Goal: Task Accomplishment & Management: Manage account settings

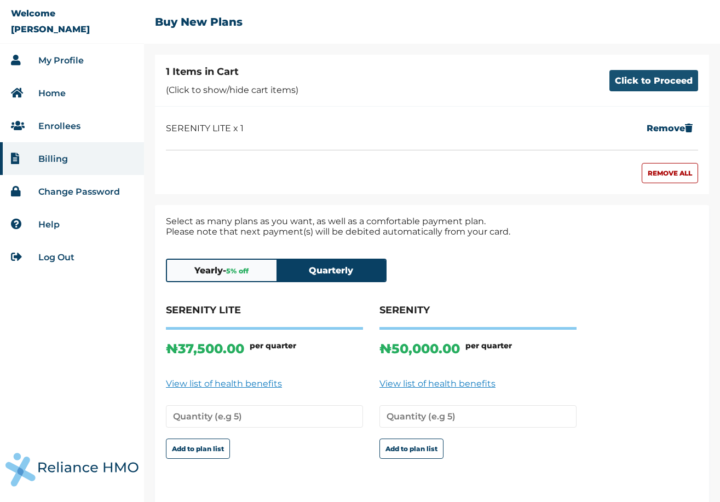
click at [635, 85] on button "Click to Proceed" at bounding box center [653, 80] width 89 height 21
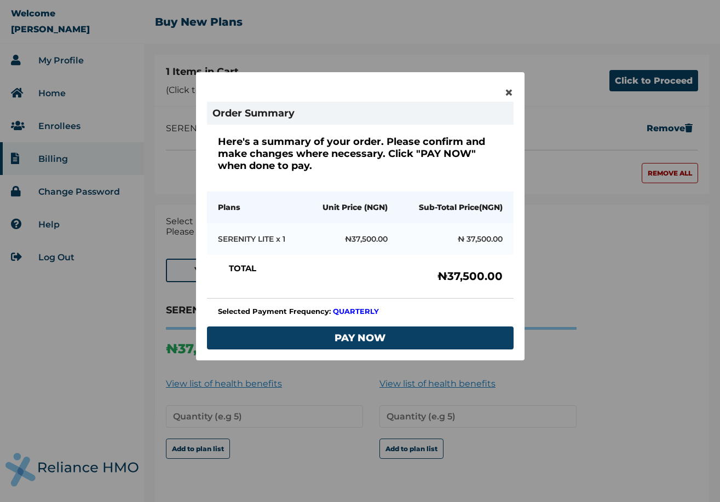
click at [502, 93] on div "× Order Summary Here's a summary of your order. Please confirm and make changes…" at bounding box center [360, 216] width 328 height 288
click at [511, 89] on span "×" at bounding box center [508, 92] width 9 height 19
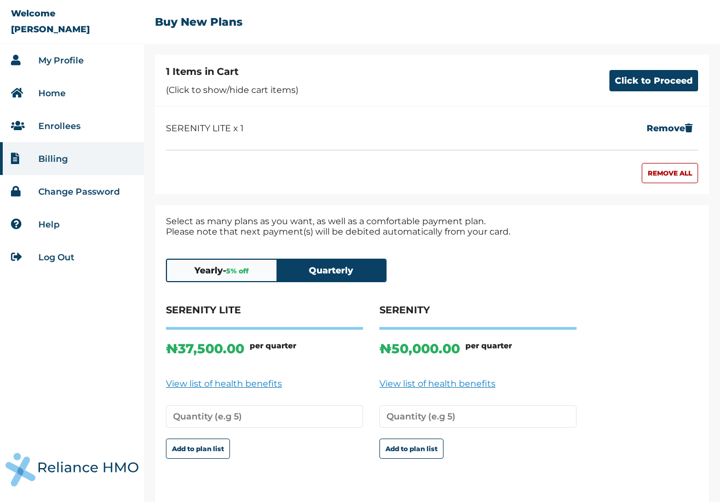
click at [256, 271] on button "Yearly - 5 % off" at bounding box center [221, 270] width 109 height 21
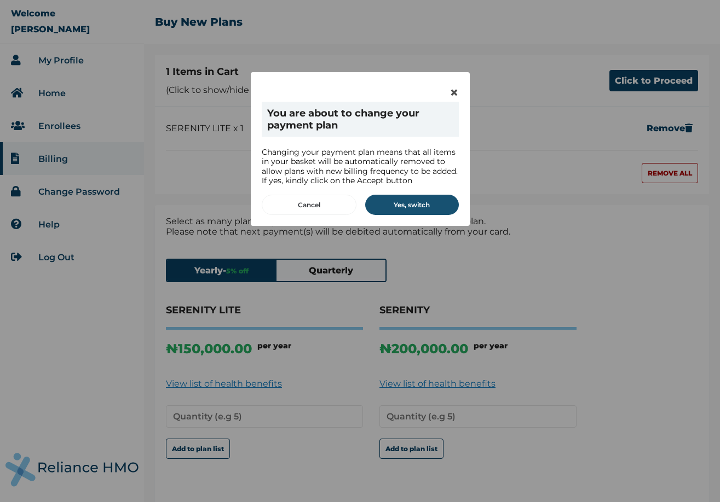
click at [417, 202] on button "Yes, switch" at bounding box center [412, 205] width 94 height 20
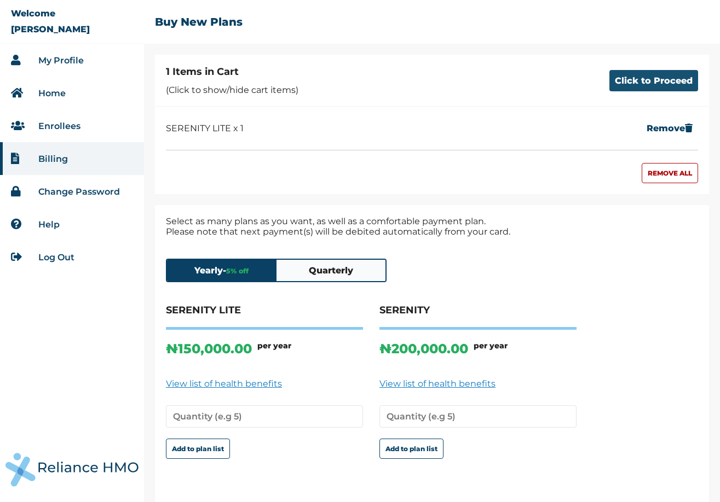
click at [627, 82] on button "Click to Proceed" at bounding box center [653, 80] width 89 height 21
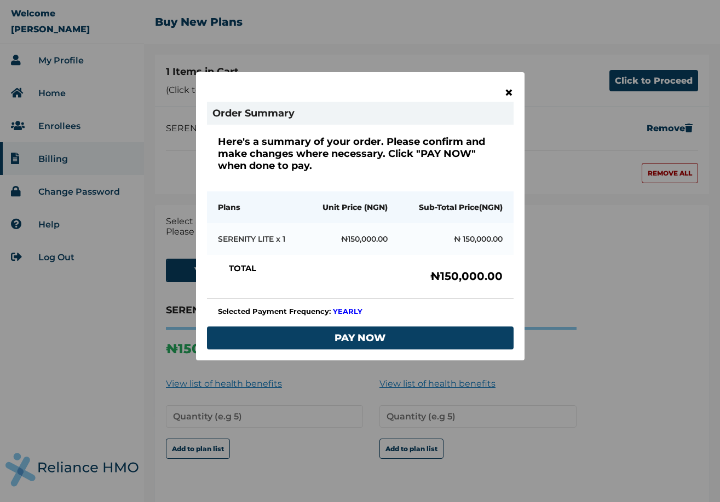
click at [508, 93] on span "×" at bounding box center [508, 92] width 9 height 19
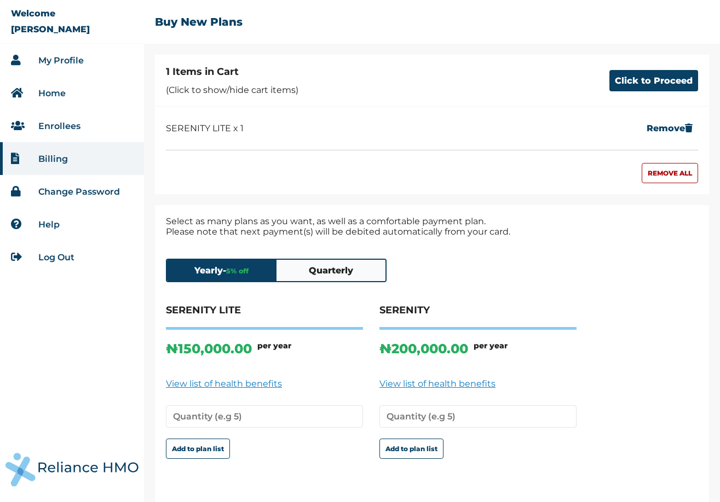
click at [338, 282] on div "Yearly - 5 % off Quarterly" at bounding box center [276, 271] width 221 height 24
click at [350, 266] on button "Quarterly" at bounding box center [330, 270] width 109 height 21
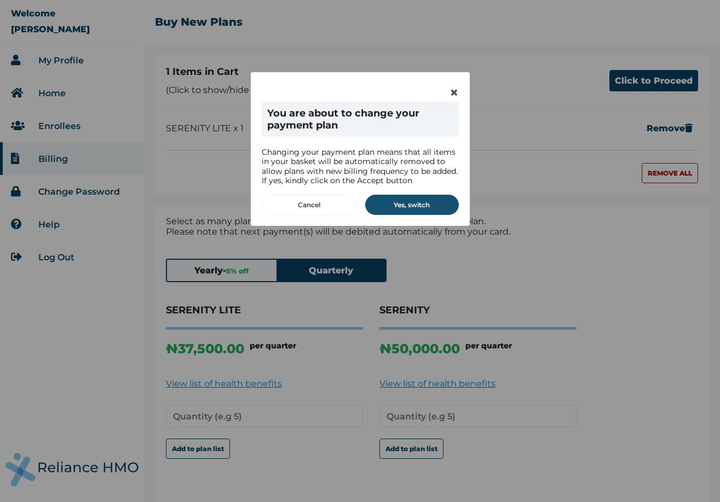
click at [411, 202] on button "Yes, switch" at bounding box center [412, 205] width 94 height 20
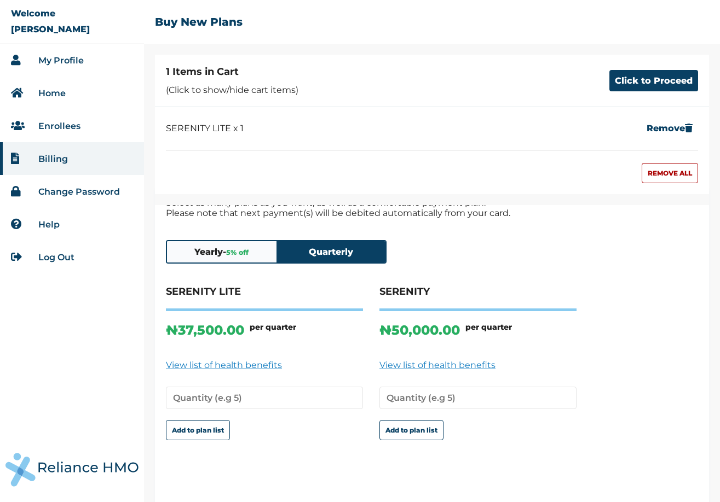
scroll to position [32, 0]
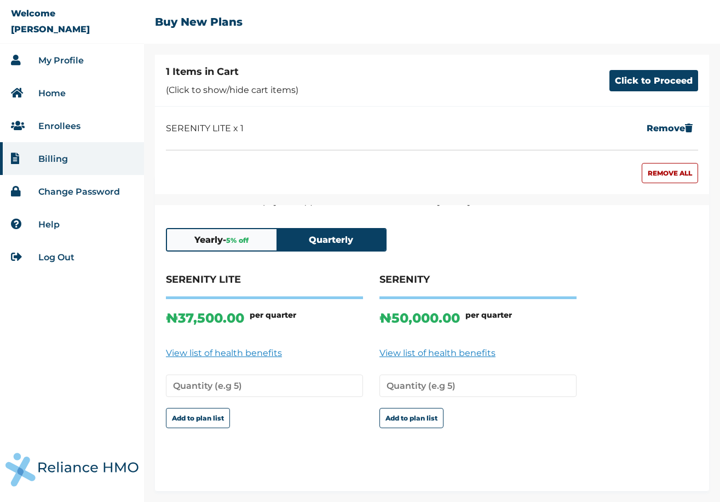
click at [244, 239] on span "5 % off" at bounding box center [237, 240] width 22 height 8
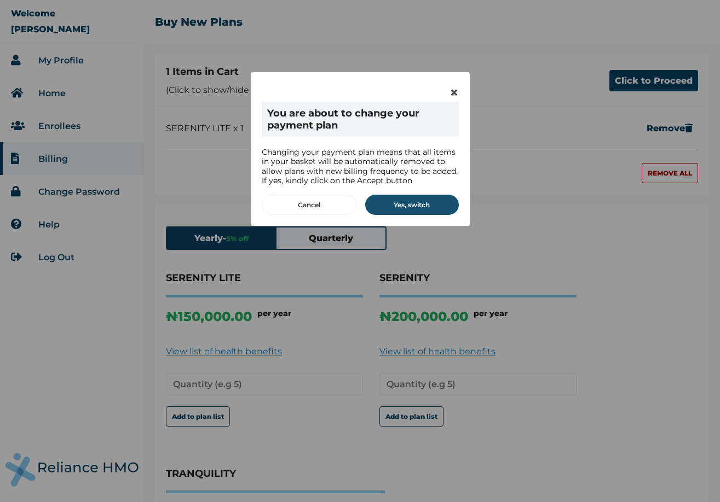
click at [386, 209] on button "Yes, switch" at bounding box center [412, 205] width 94 height 20
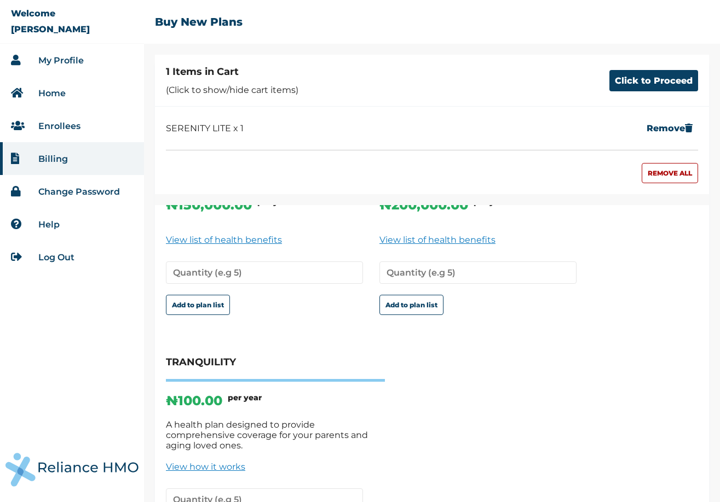
scroll to position [250, 0]
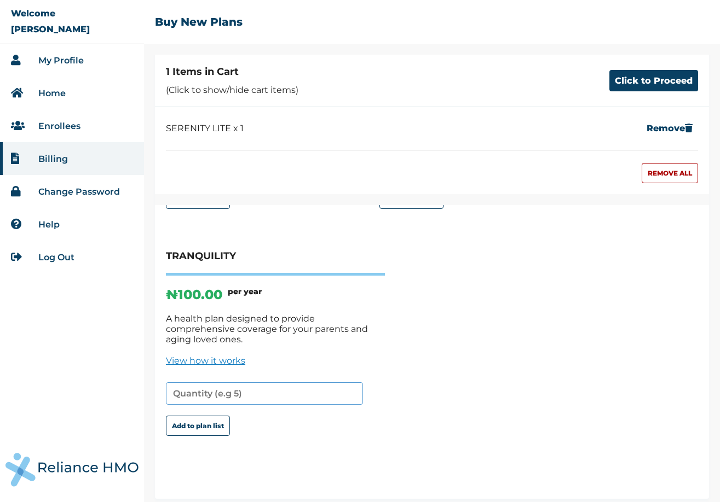
click at [231, 382] on input "number" at bounding box center [264, 393] width 197 height 22
type input "1"
click at [209, 422] on button "Add to plan list" at bounding box center [198, 426] width 64 height 20
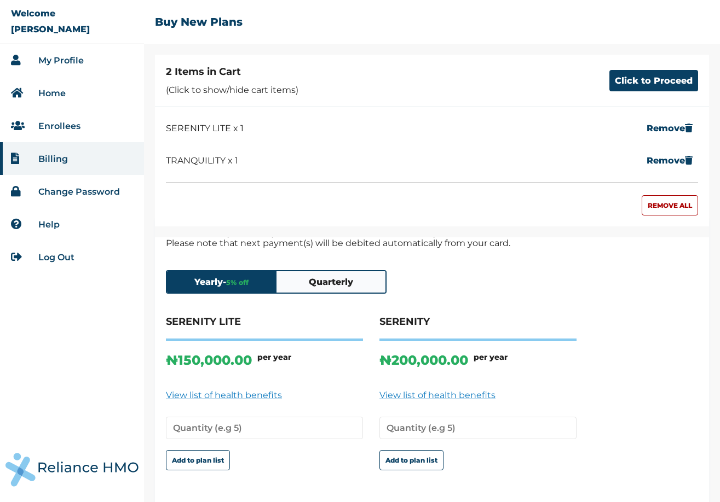
scroll to position [0, 0]
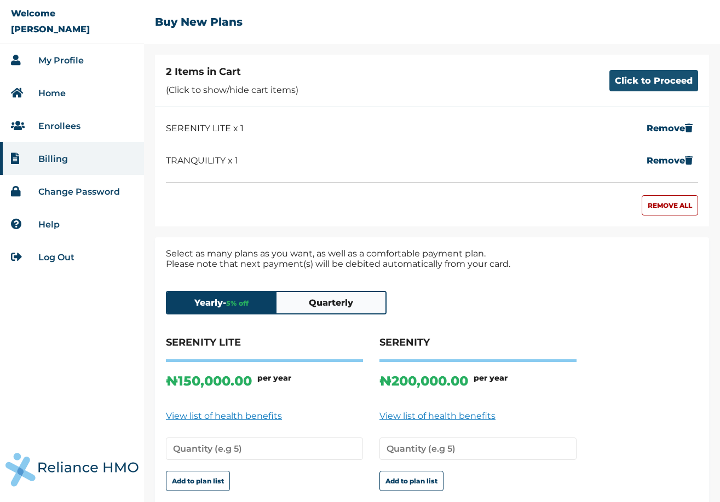
click at [654, 84] on button "Click to Proceed" at bounding box center [653, 80] width 89 height 21
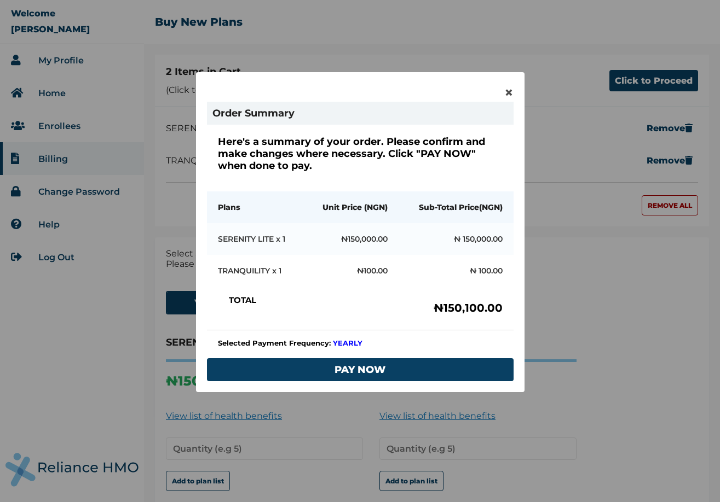
click at [514, 92] on div "× Order Summary Here's a summary of your order. Please confirm and make changes…" at bounding box center [360, 232] width 328 height 320
click at [511, 92] on span "×" at bounding box center [508, 92] width 9 height 19
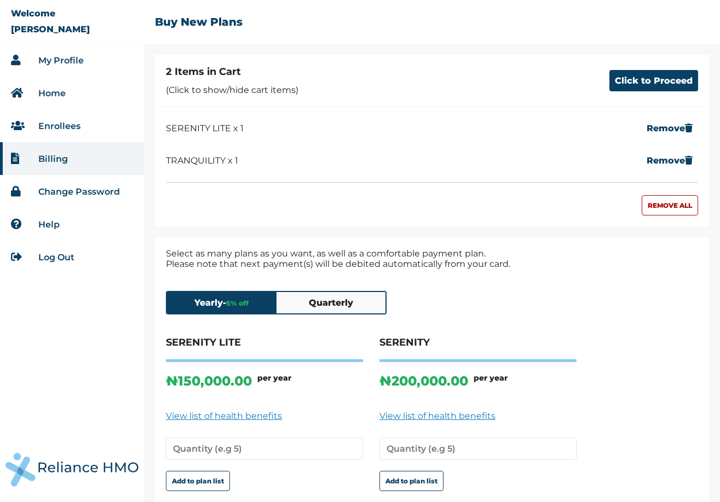
click at [342, 300] on button "Quarterly" at bounding box center [330, 302] width 109 height 21
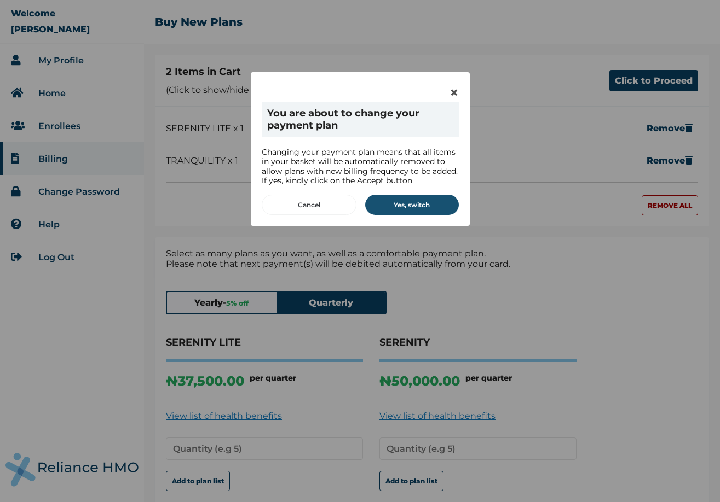
click at [414, 210] on button "Yes, switch" at bounding box center [412, 205] width 94 height 20
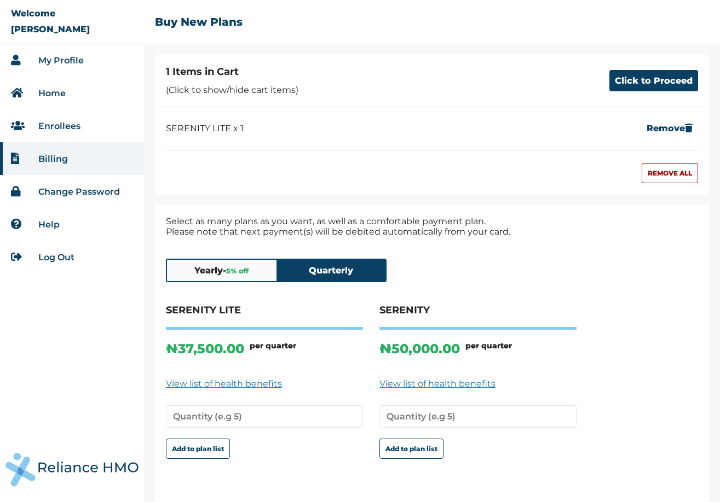
click at [259, 85] on p "(Click to show/hide cart items)" at bounding box center [232, 90] width 132 height 10
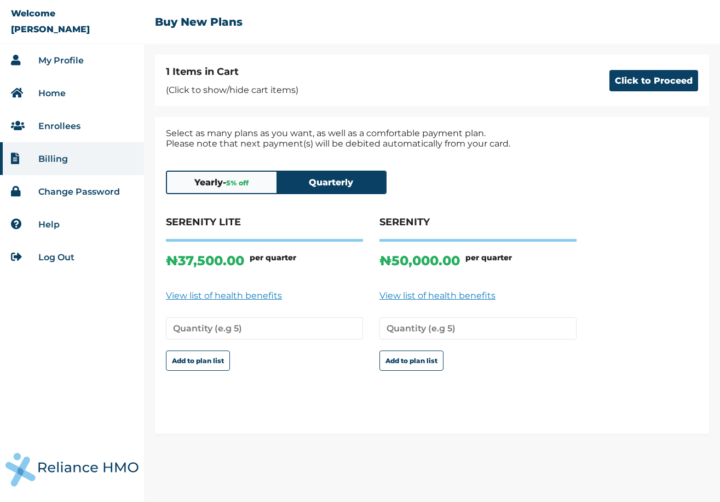
click at [259, 85] on p "(Click to show/hide cart items)" at bounding box center [232, 90] width 132 height 10
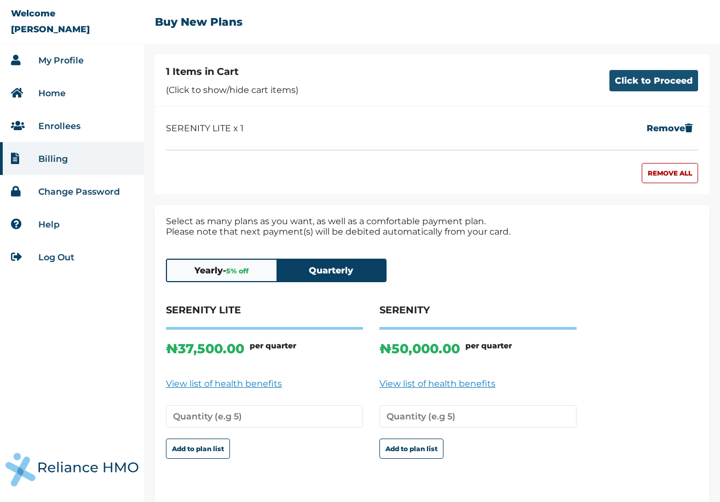
click at [633, 90] on button "Click to Proceed" at bounding box center [653, 80] width 89 height 21
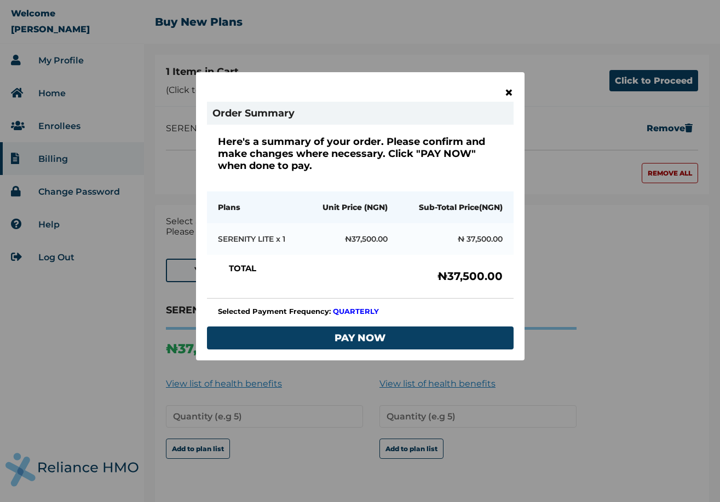
click at [507, 91] on span "×" at bounding box center [508, 92] width 9 height 19
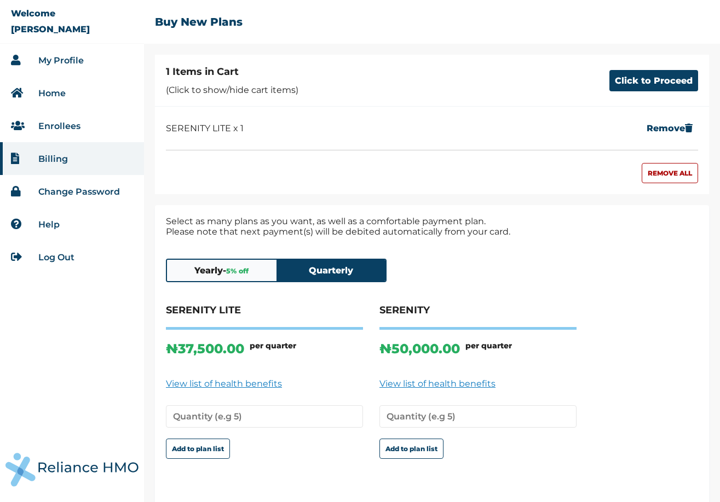
click at [244, 271] on span "5 % off" at bounding box center [237, 271] width 22 height 8
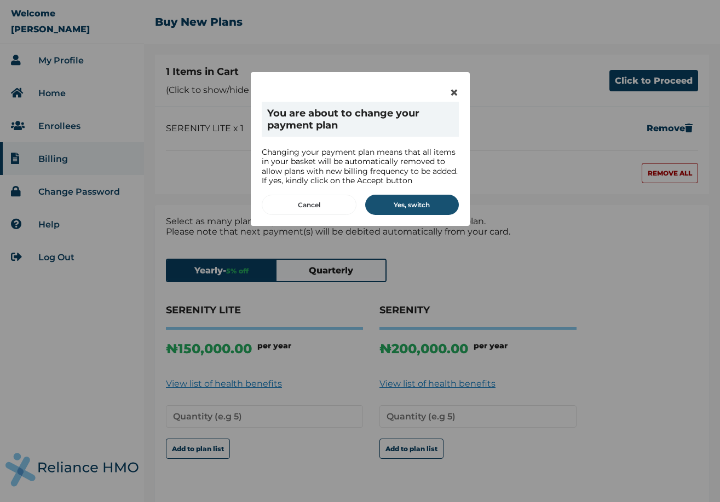
click at [408, 198] on button "Yes, switch" at bounding box center [412, 205] width 94 height 20
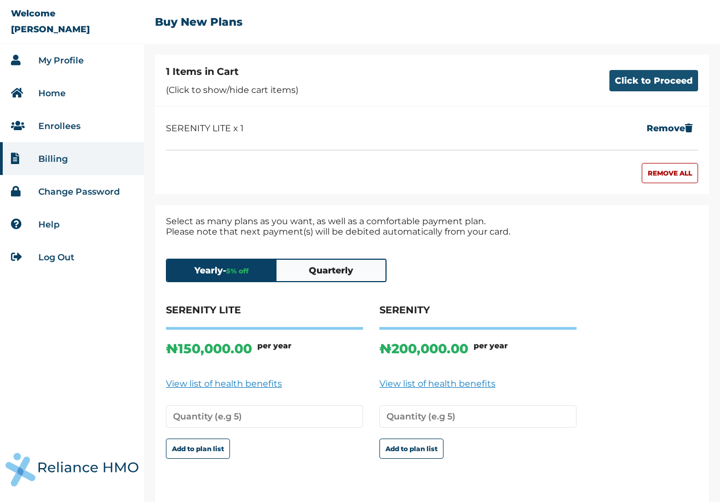
click at [644, 77] on button "Click to Proceed" at bounding box center [653, 80] width 89 height 21
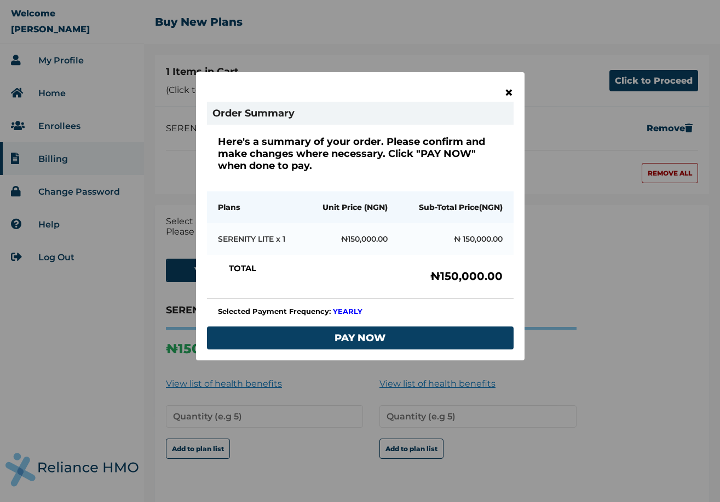
click at [510, 97] on span "×" at bounding box center [508, 92] width 9 height 19
